Goal: Information Seeking & Learning: Learn about a topic

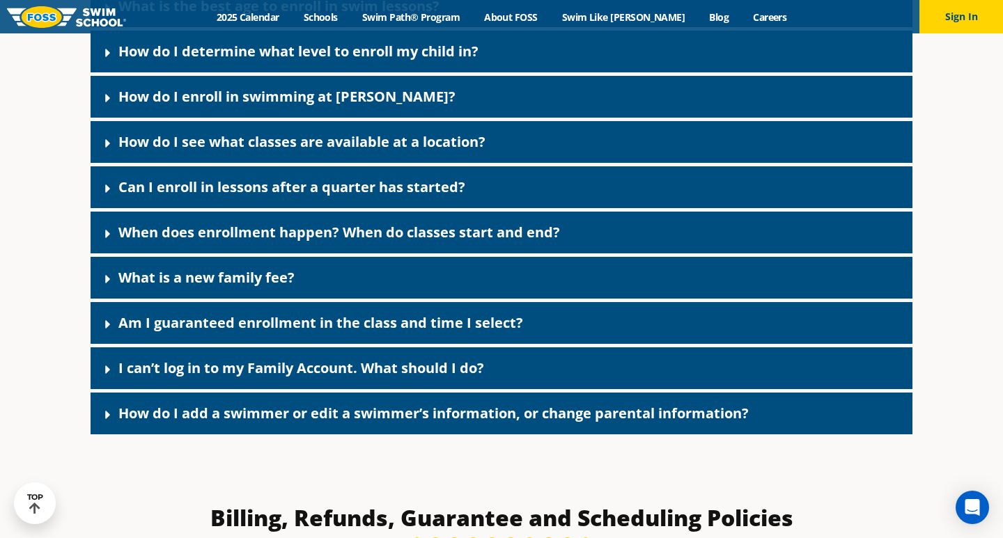
scroll to position [695, 0]
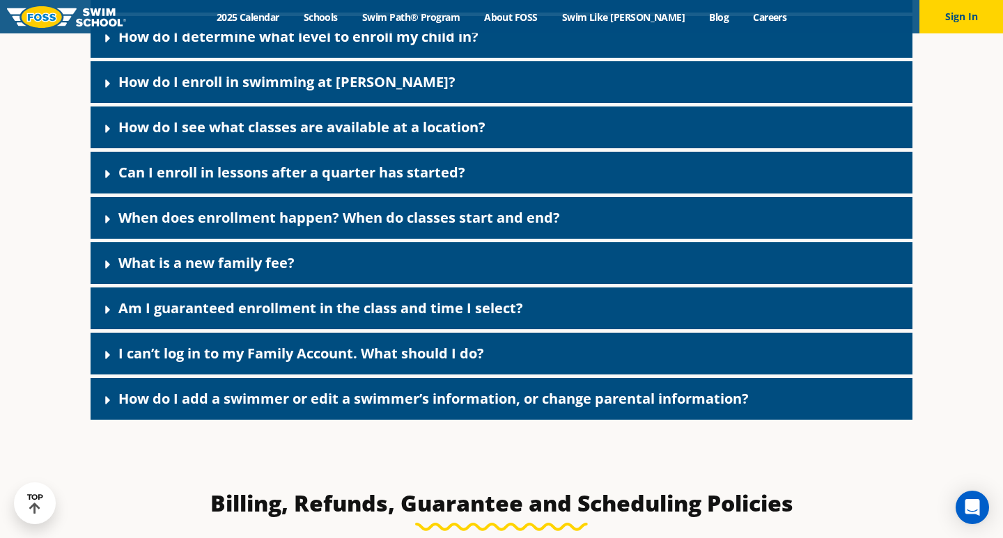
click at [115, 176] on span at bounding box center [111, 173] width 14 height 15
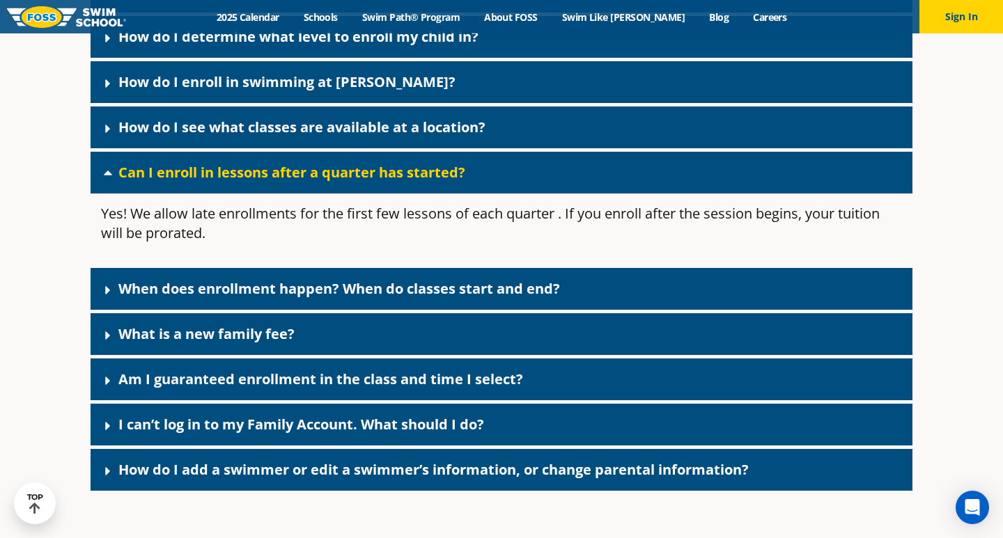
click at [115, 176] on span at bounding box center [111, 173] width 14 height 14
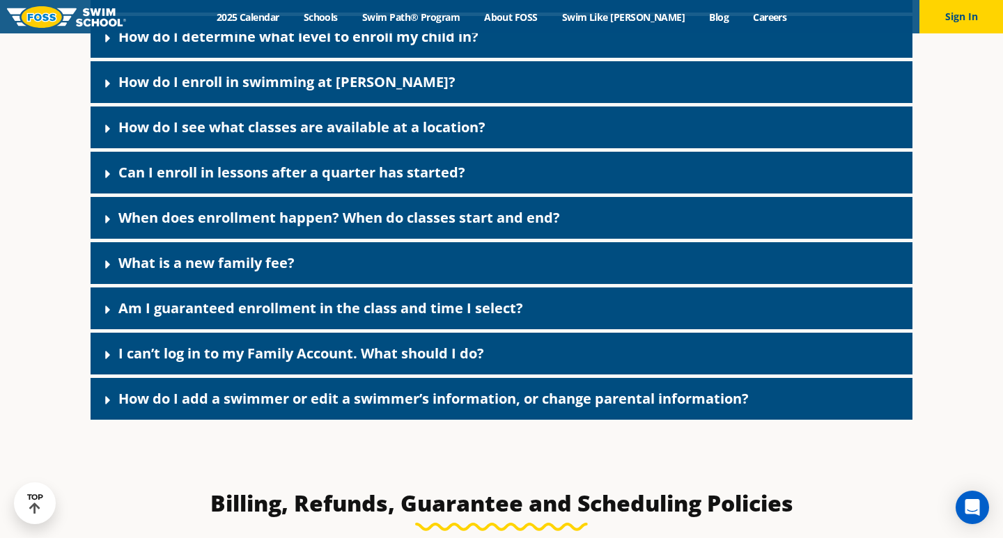
click at [123, 260] on link "What is a new family fee?" at bounding box center [206, 262] width 176 height 19
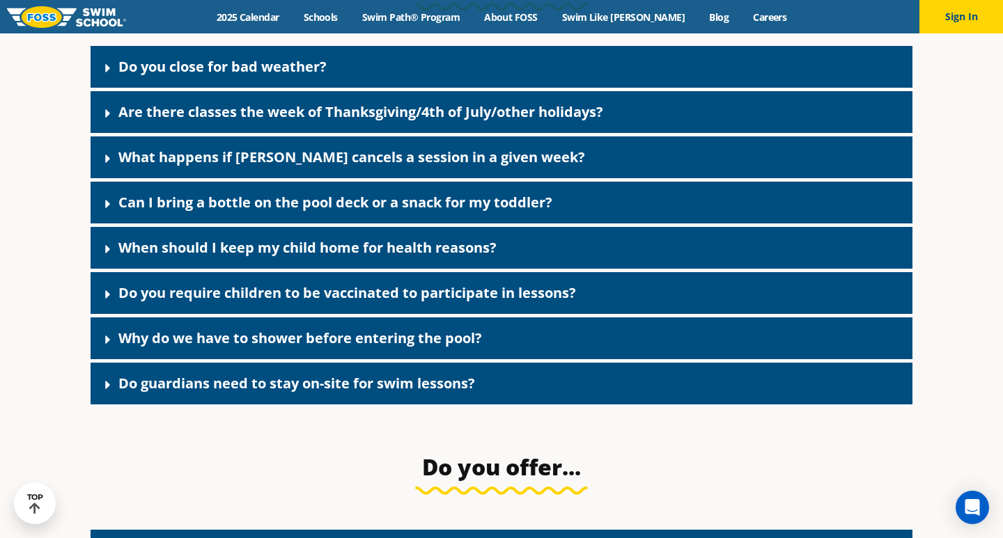
scroll to position [2144, 0]
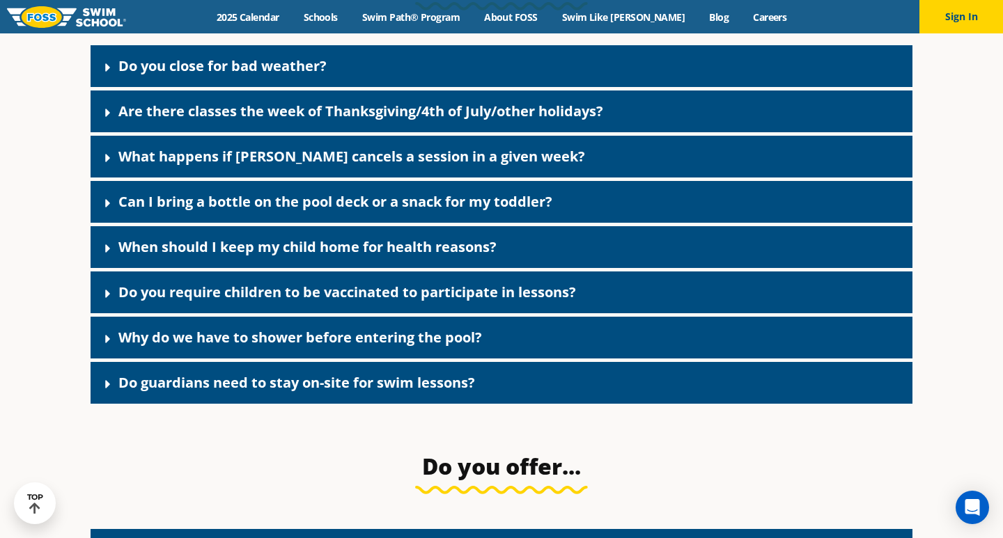
click at [110, 210] on icon at bounding box center [108, 203] width 14 height 14
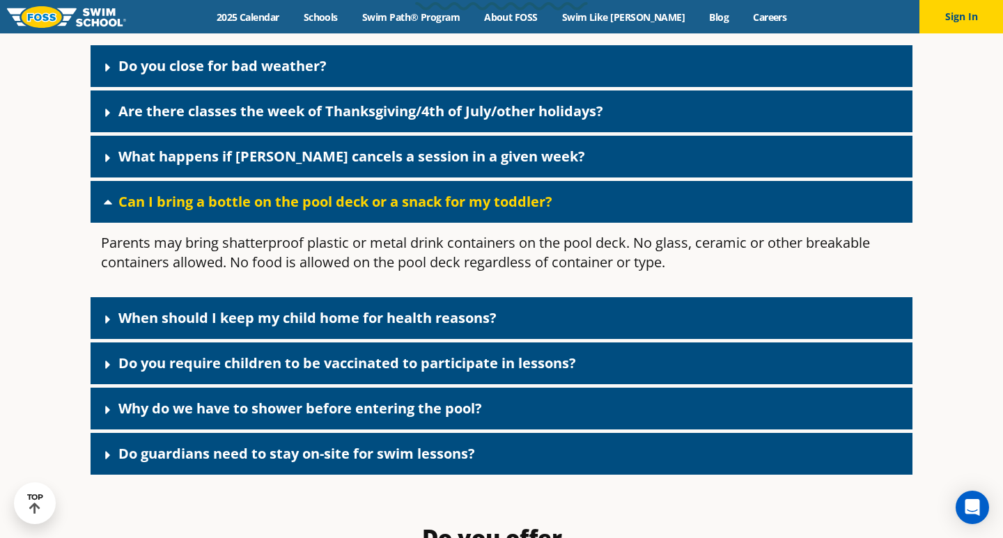
click at [110, 205] on icon at bounding box center [108, 202] width 8 height 5
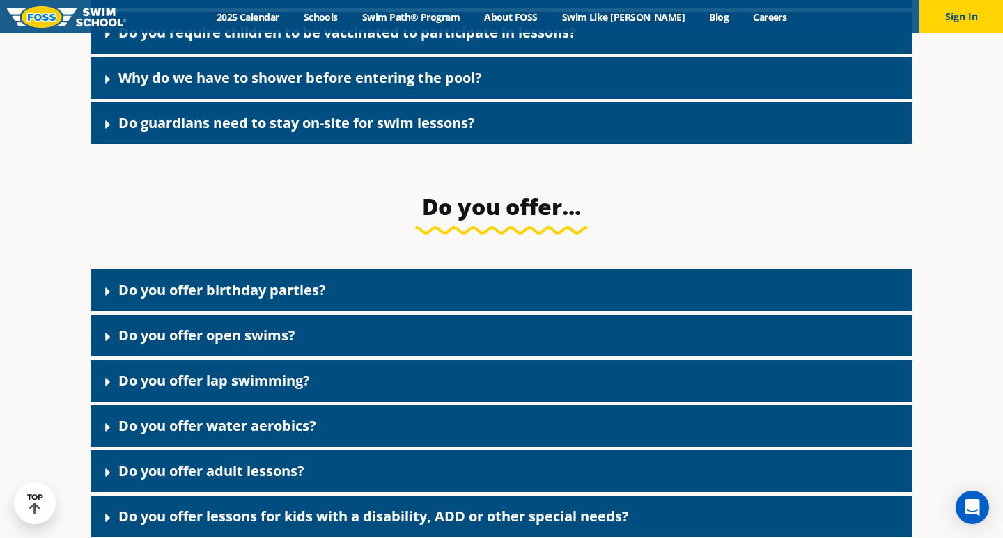
scroll to position [2407, 0]
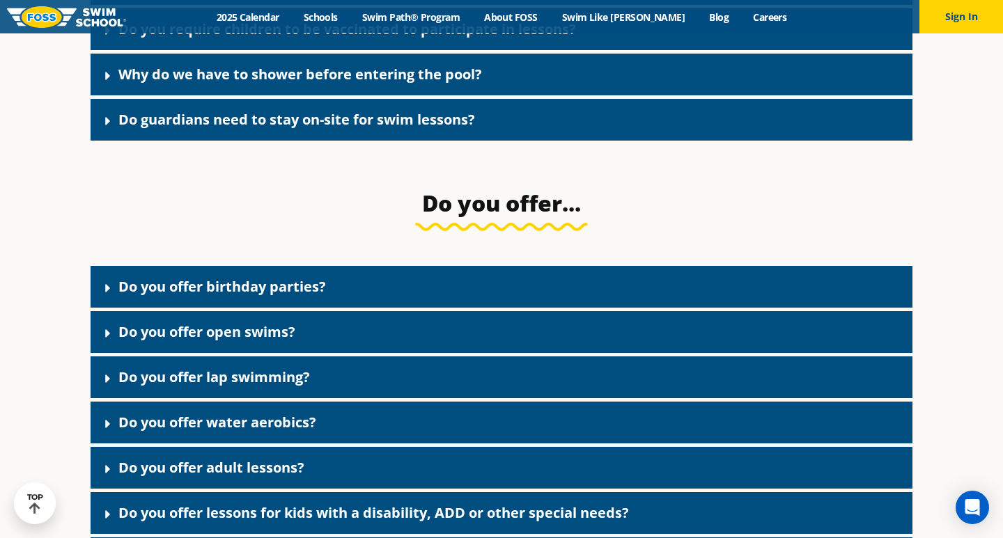
click at [117, 128] on span at bounding box center [111, 120] width 14 height 15
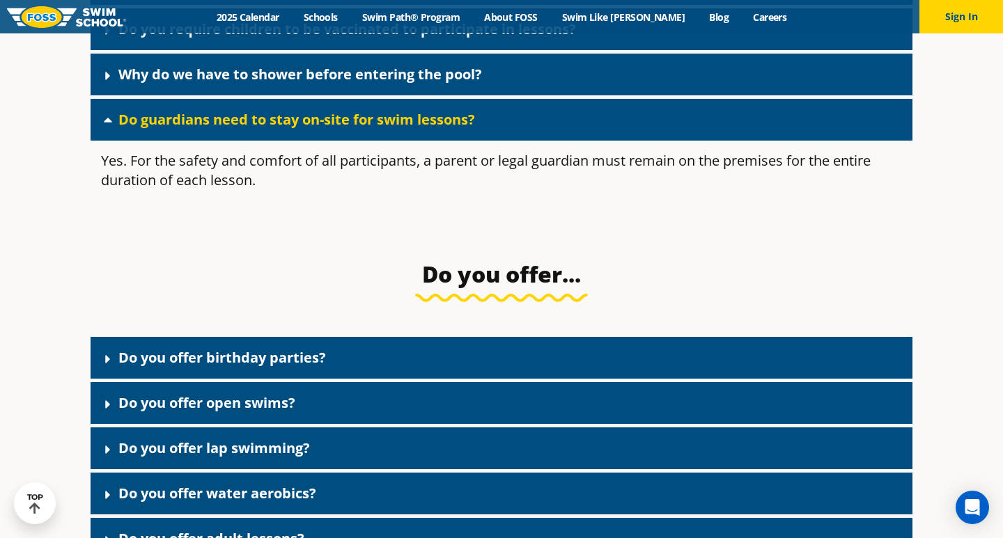
click at [105, 118] on div "Do guardians need to stay on-site for swim lessons?" at bounding box center [502, 120] width 822 height 42
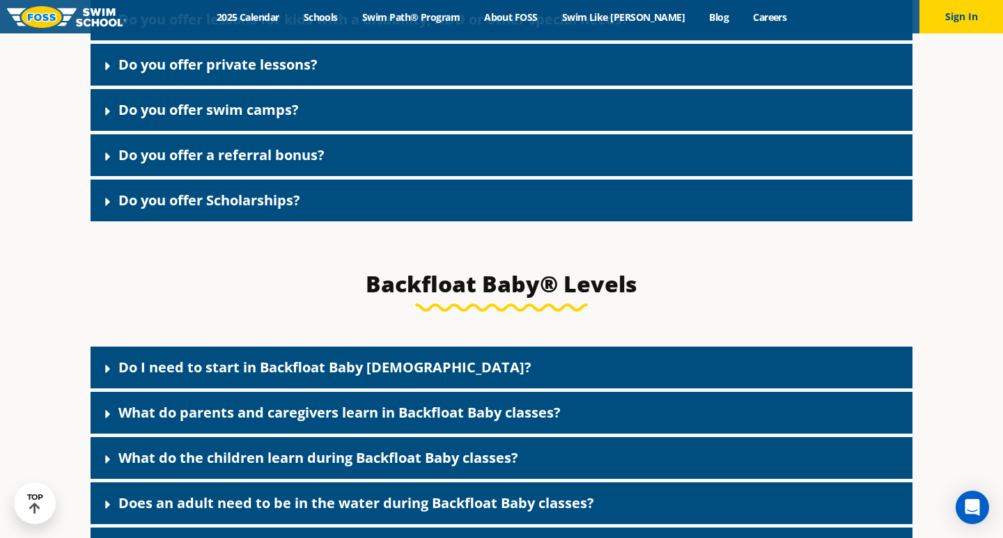
scroll to position [2902, 0]
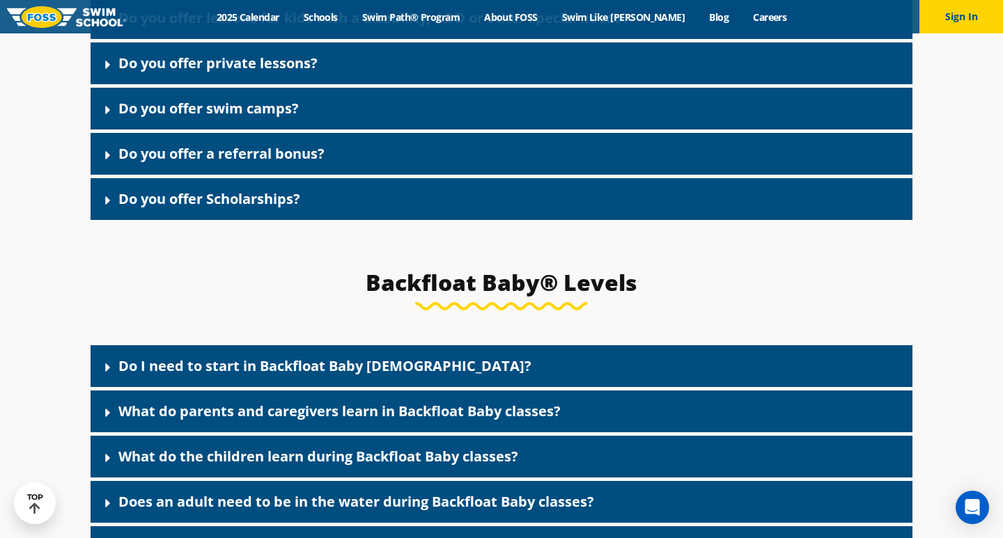
click at [102, 162] on icon at bounding box center [108, 155] width 14 height 14
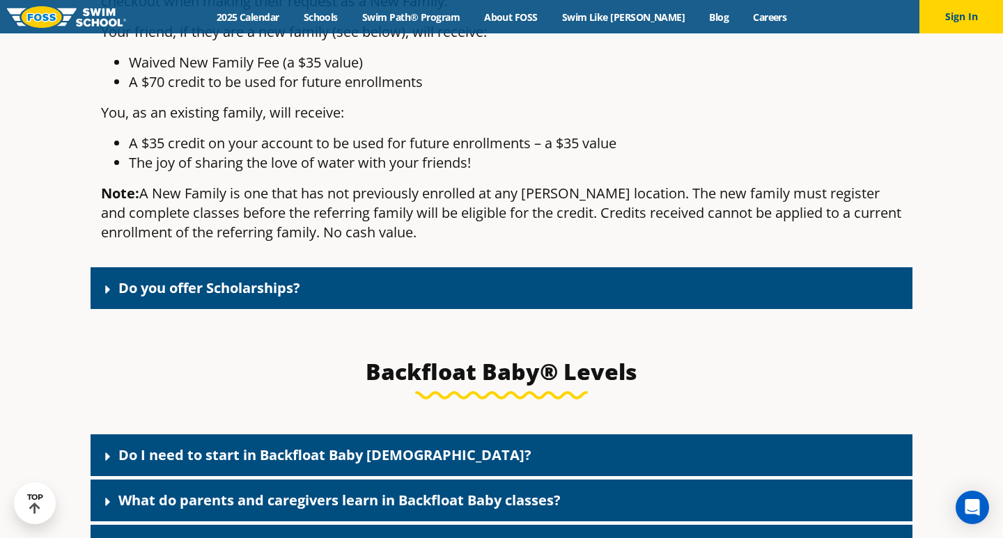
scroll to position [3136, 0]
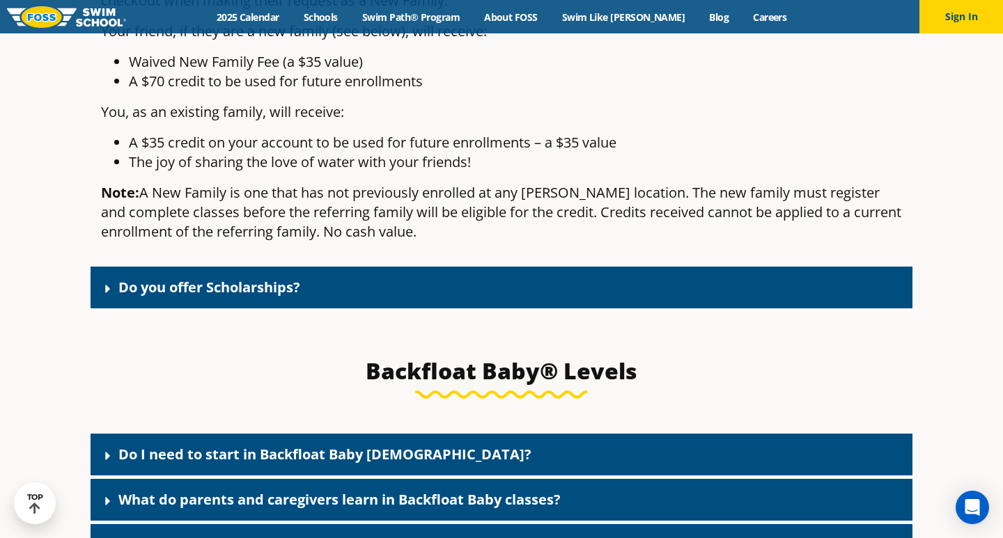
click at [237, 297] on link "Do you offer Scholarships?" at bounding box center [209, 287] width 182 height 19
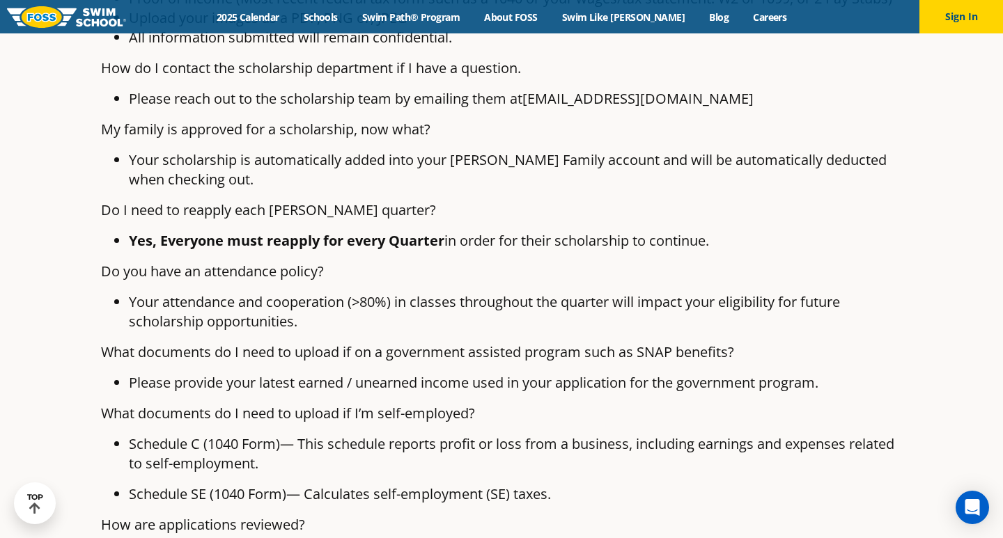
scroll to position [3707, 0]
